Goal: Information Seeking & Learning: Learn about a topic

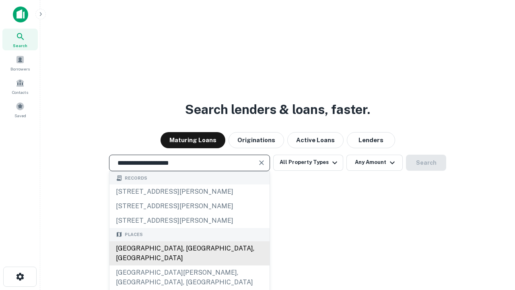
click at [189, 265] on div "[GEOGRAPHIC_DATA], [GEOGRAPHIC_DATA], [GEOGRAPHIC_DATA]" at bounding box center [189, 253] width 160 height 24
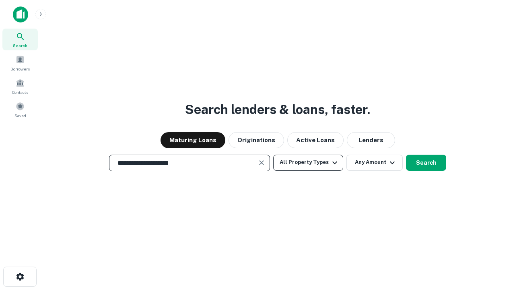
type input "**********"
click at [308, 162] on button "All Property Types" at bounding box center [308, 163] width 70 height 16
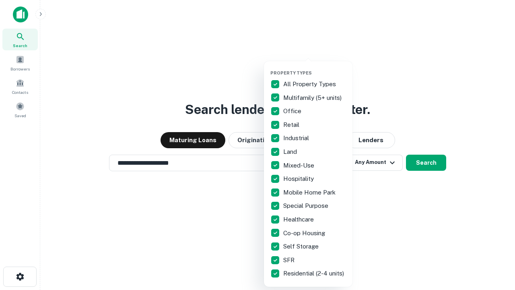
click at [315, 68] on button "button" at bounding box center [314, 68] width 89 height 0
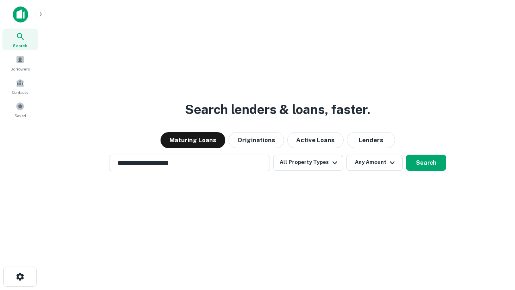
scroll to position [12, 0]
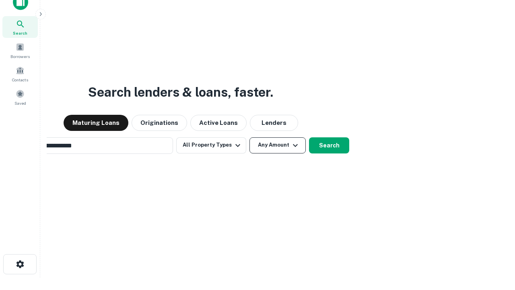
click at [249, 137] on button "Any Amount" at bounding box center [277, 145] width 56 height 16
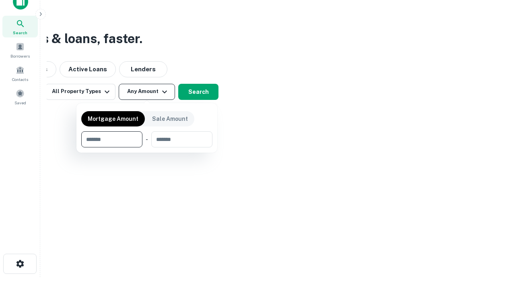
type input "*******"
click at [147, 147] on button "button" at bounding box center [146, 147] width 131 height 0
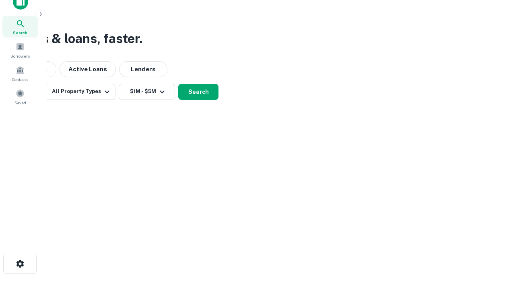
scroll to position [12, 0]
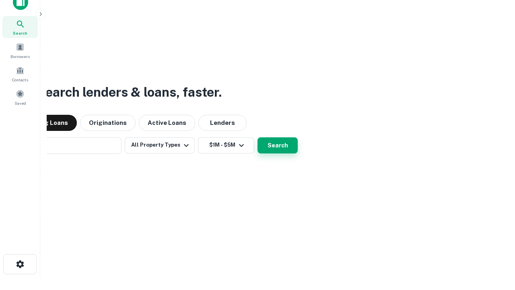
click at [258, 137] on button "Search" at bounding box center [278, 145] width 40 height 16
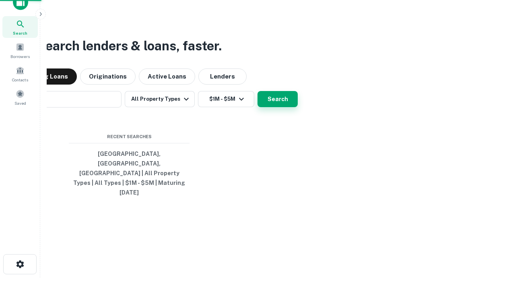
scroll to position [13, 0]
